Goal: Task Accomplishment & Management: Manage account settings

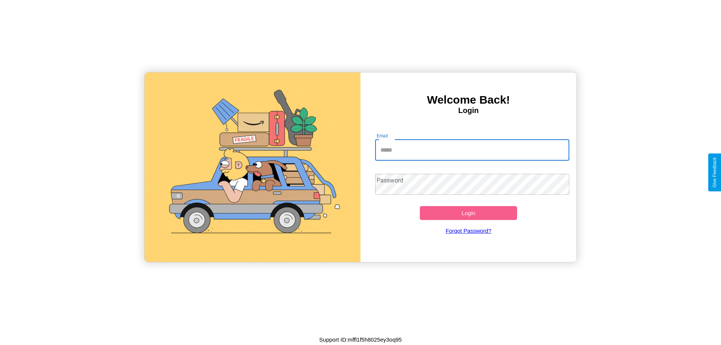
click at [472, 150] on input "Email" at bounding box center [472, 150] width 195 height 21
type input "**********"
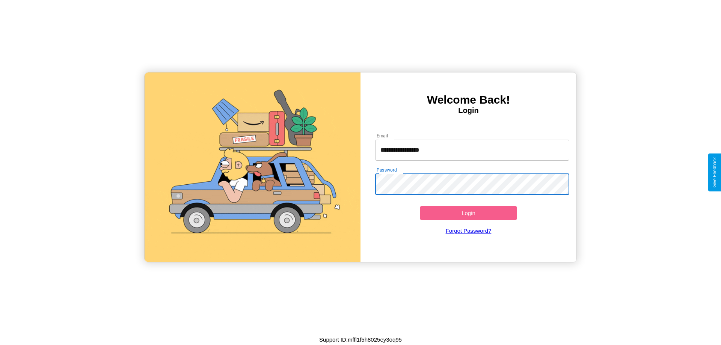
click at [469, 213] on button "Login" at bounding box center [468, 213] width 97 height 14
